Goal: Navigation & Orientation: Go to known website

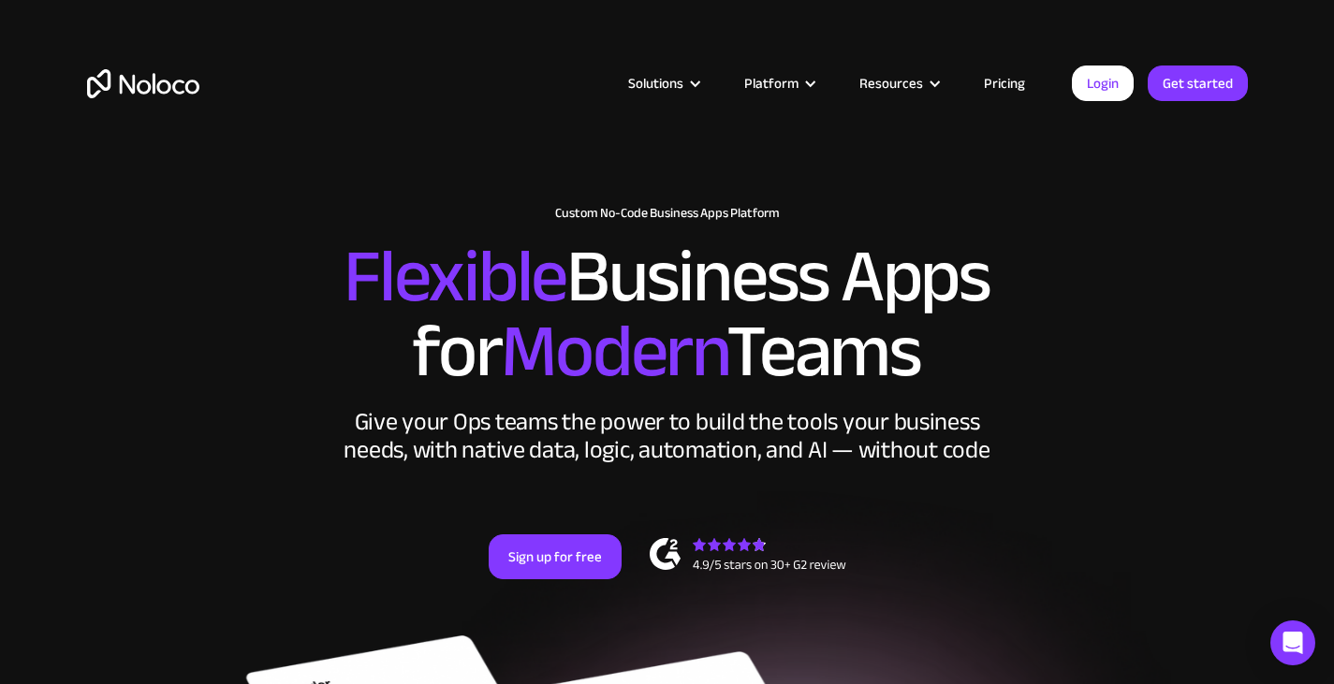
scroll to position [262, 0]
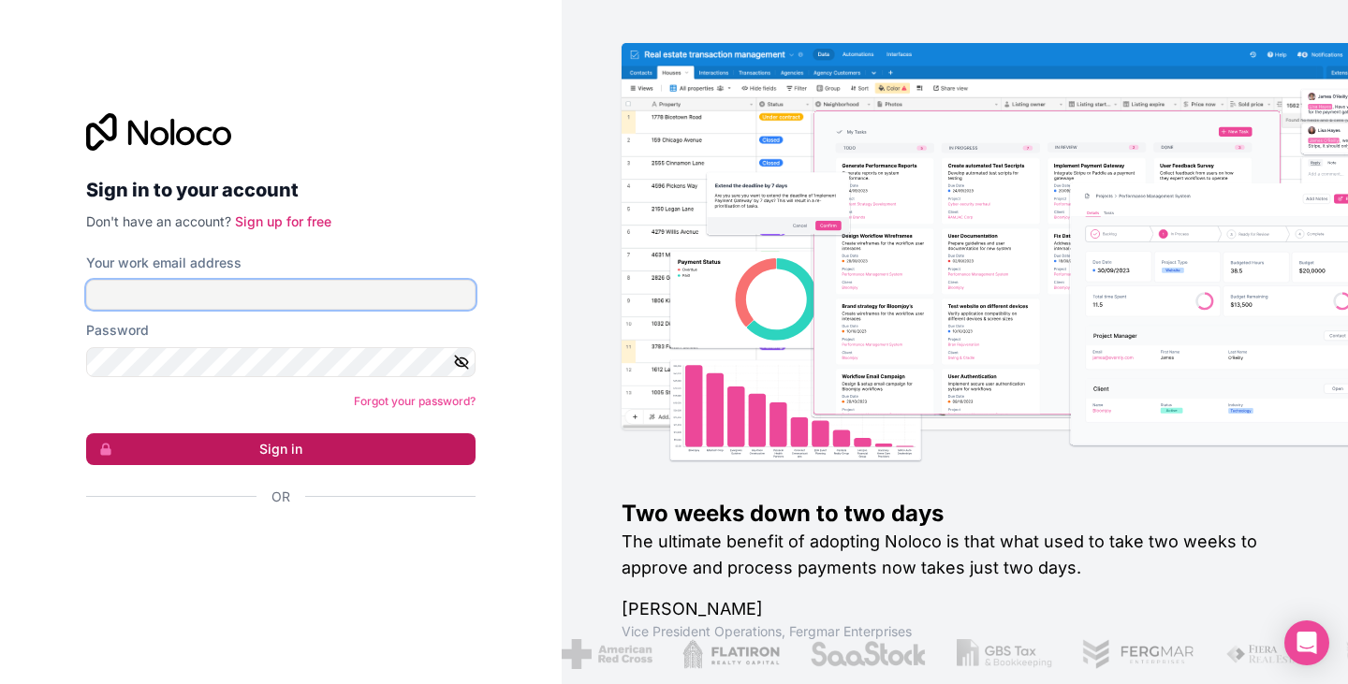
type input "admin@mainecleaningco.com"
click at [248, 455] on button "Sign in" at bounding box center [280, 449] width 389 height 32
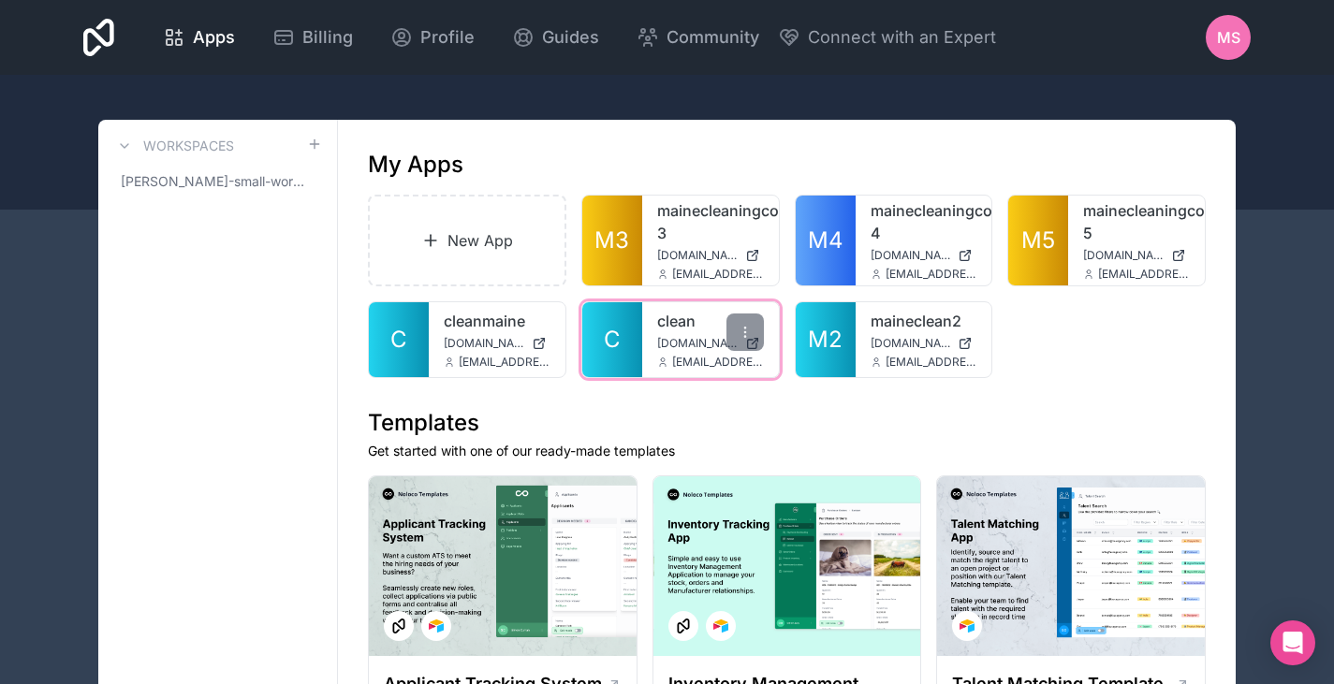
click at [674, 331] on link "clean" at bounding box center [710, 321] width 107 height 22
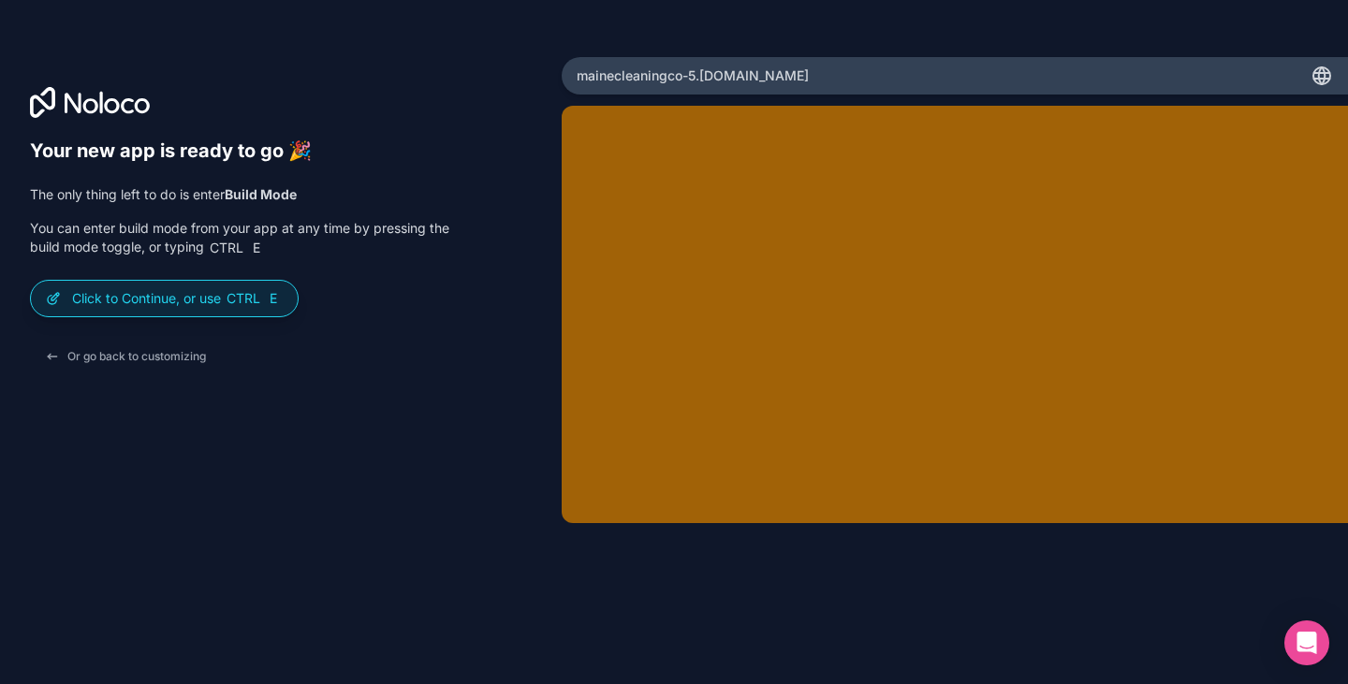
scroll to position [281, 0]
click at [153, 303] on p "Click to Continue, or use Ctrl E" at bounding box center [177, 298] width 211 height 19
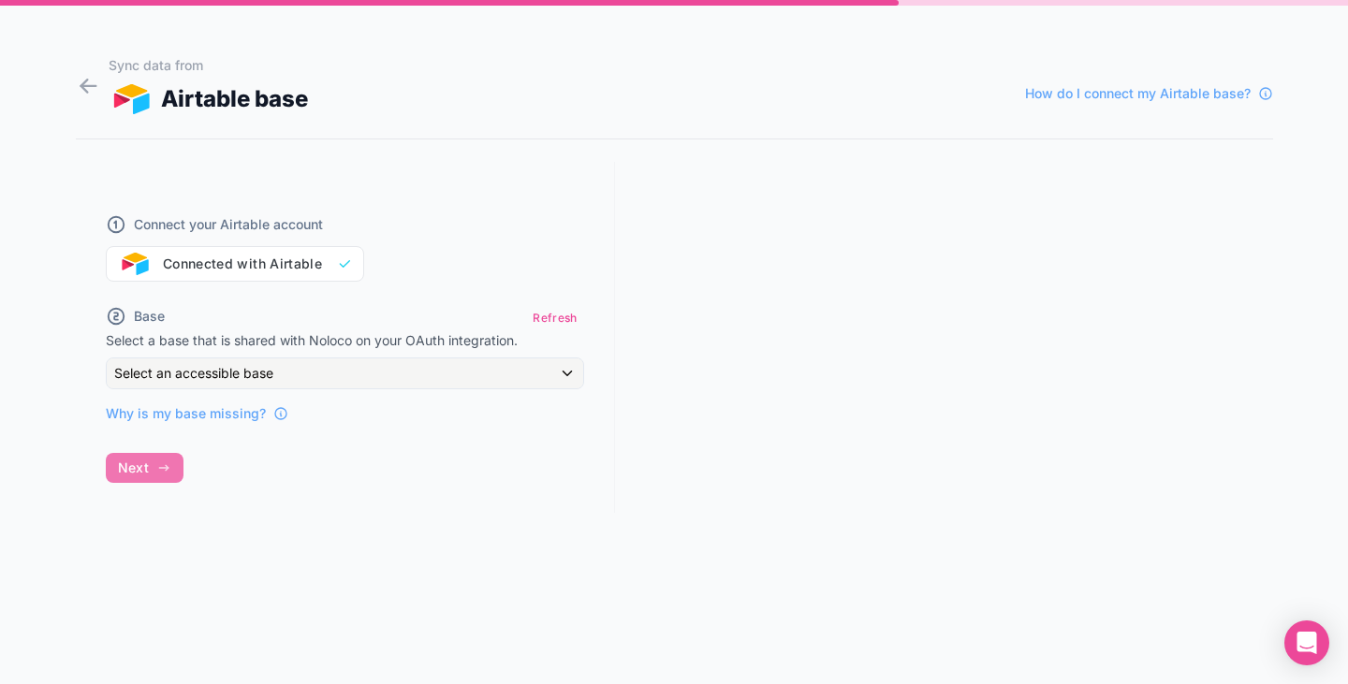
scroll to position [281, 0]
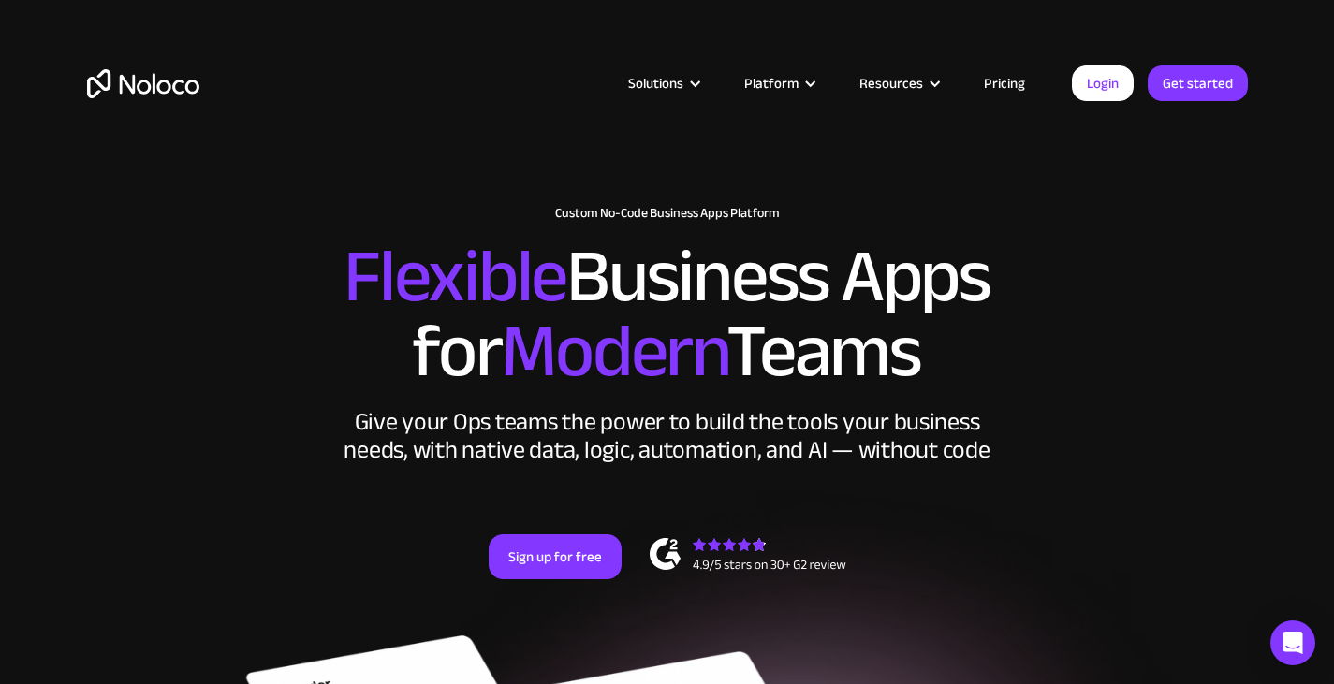
scroll to position [262, 0]
